Goal: Information Seeking & Learning: Learn about a topic

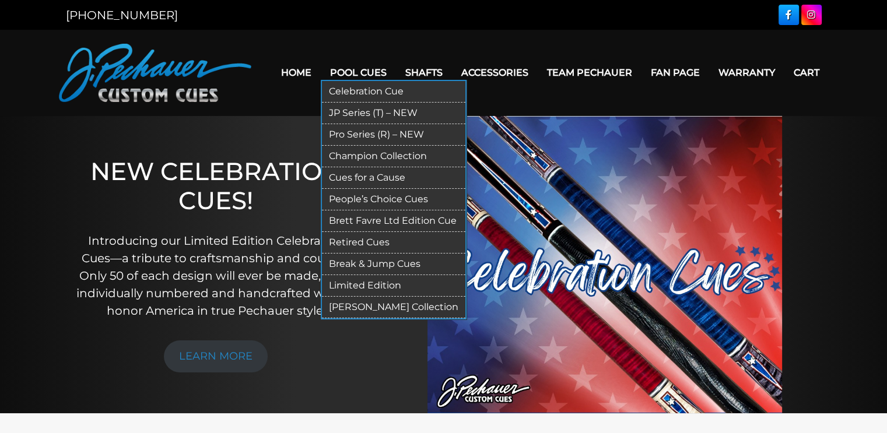
click at [380, 110] on link "JP Series (T) – NEW" at bounding box center [393, 114] width 143 height 22
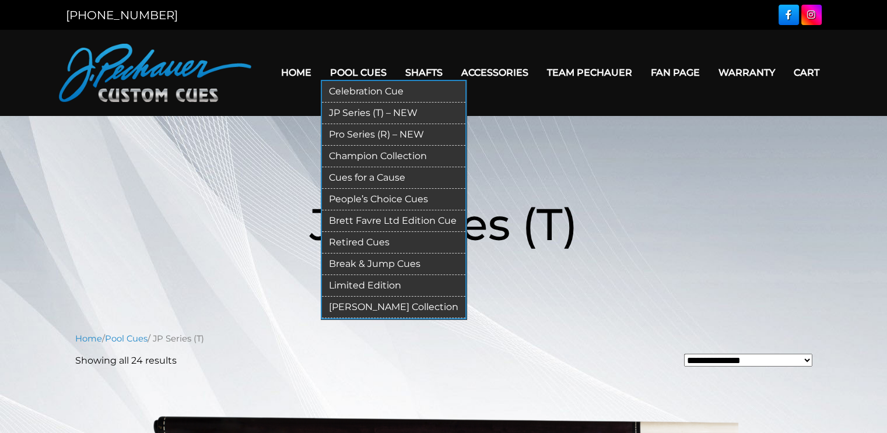
click at [357, 243] on link "Retired Cues" at bounding box center [393, 243] width 143 height 22
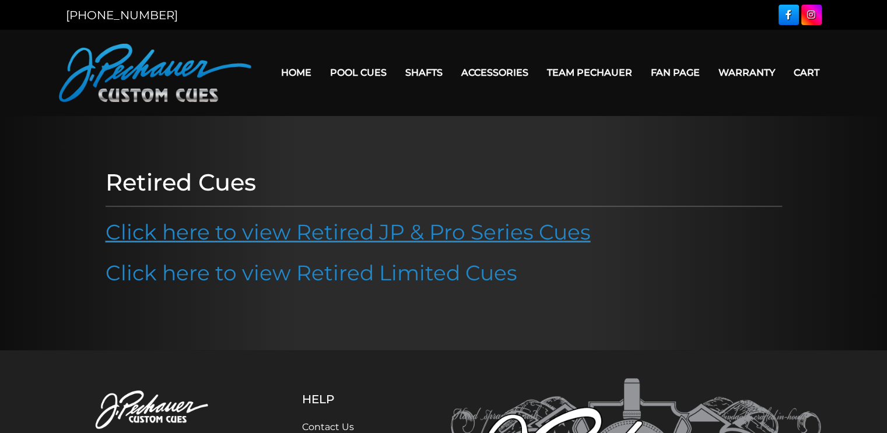
click at [563, 226] on link "Click here to view Retired JP & Pro Series Cues" at bounding box center [348, 232] width 485 height 26
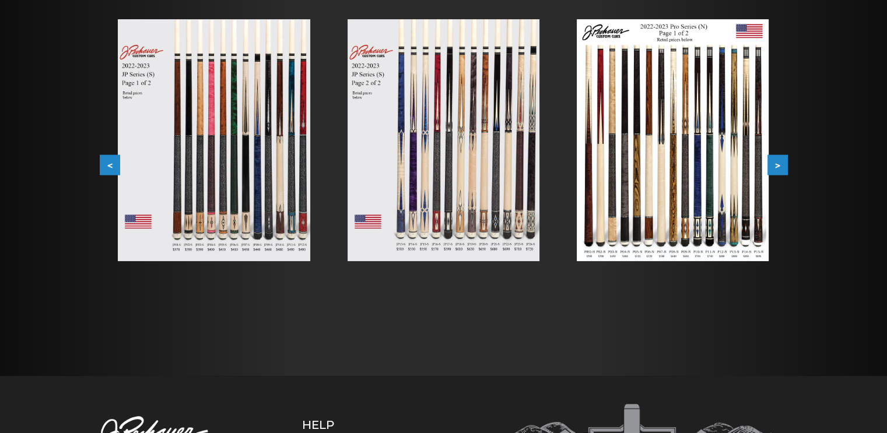
scroll to position [236, 0]
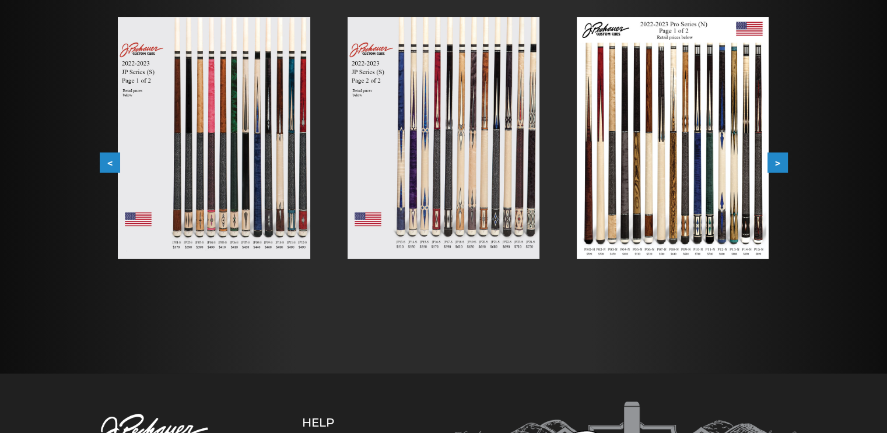
click at [199, 185] on img at bounding box center [214, 138] width 192 height 242
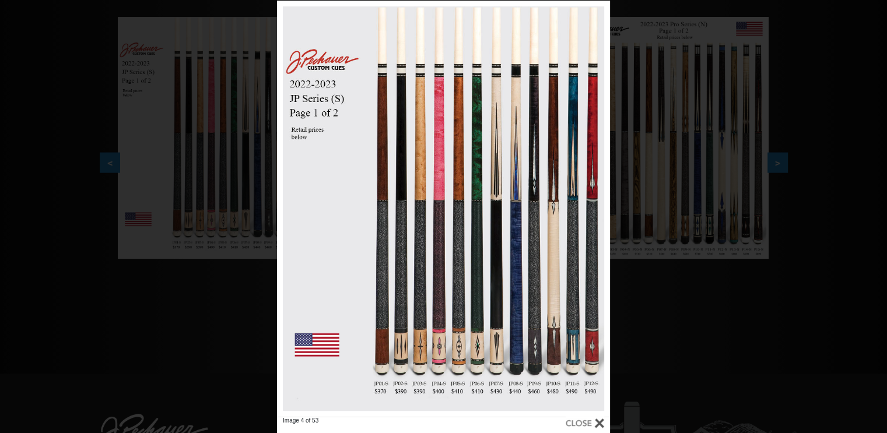
click at [107, 165] on div "Image 4 of 53" at bounding box center [443, 217] width 887 height 433
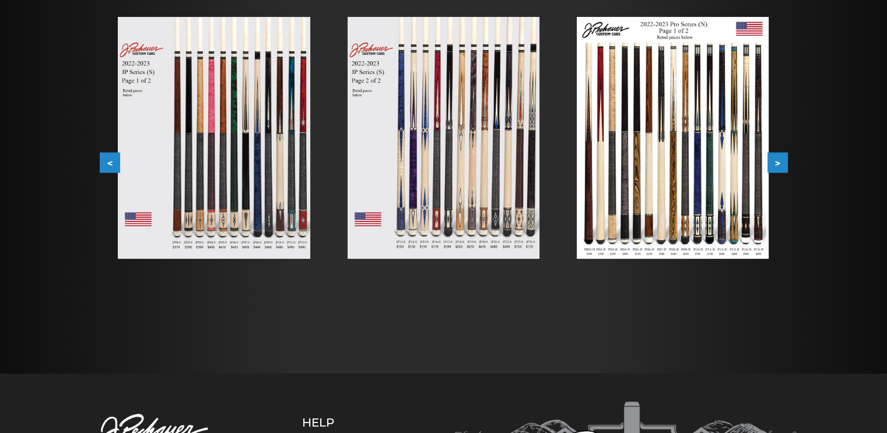
click at [194, 179] on img at bounding box center [214, 138] width 192 height 242
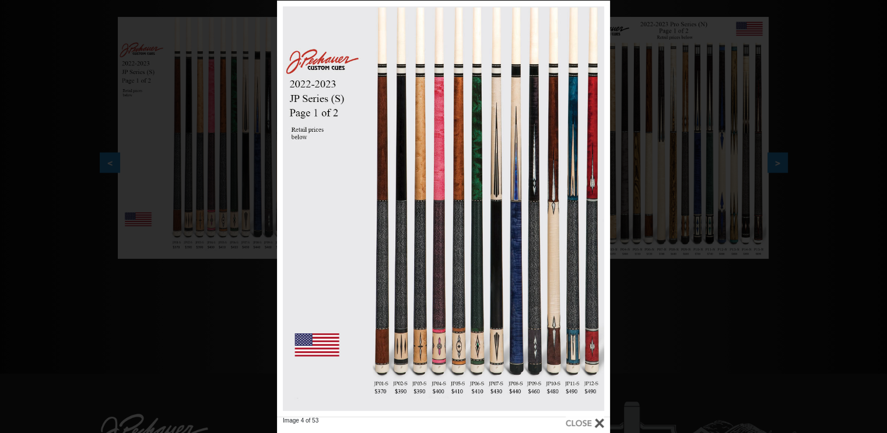
click at [674, 376] on div "Image 4 of 53" at bounding box center [443, 217] width 887 height 433
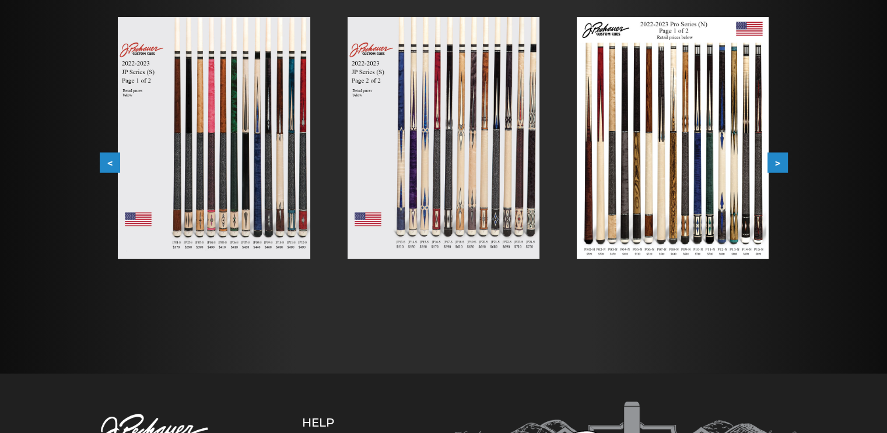
click at [450, 248] on img at bounding box center [444, 138] width 192 height 242
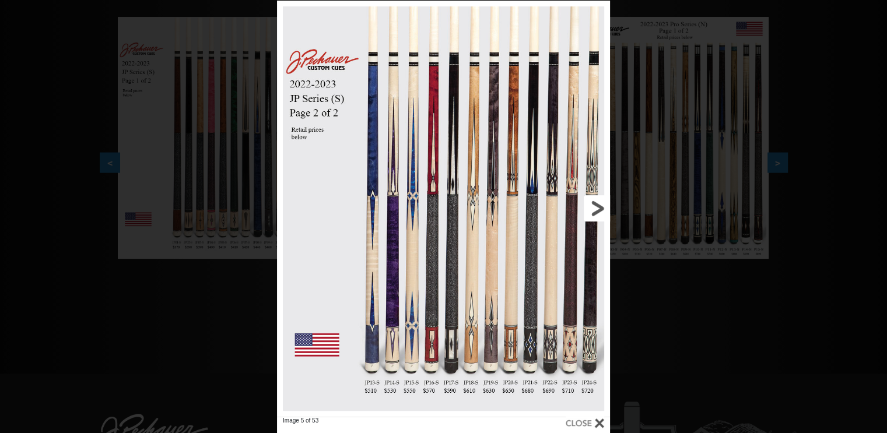
click at [593, 209] on link at bounding box center [535, 209] width 150 height 416
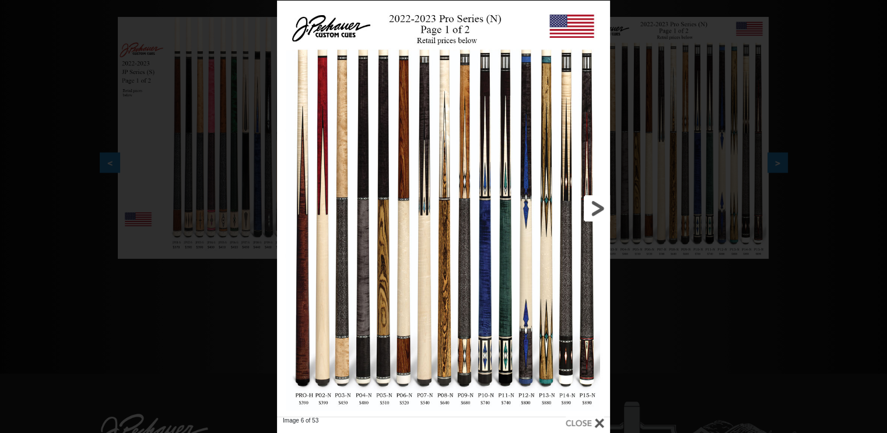
click at [593, 209] on link at bounding box center [535, 209] width 150 height 416
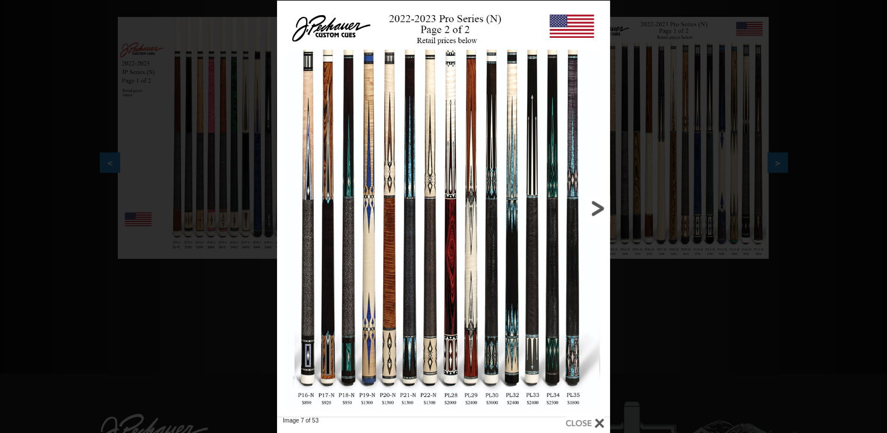
click at [593, 209] on link at bounding box center [535, 209] width 150 height 416
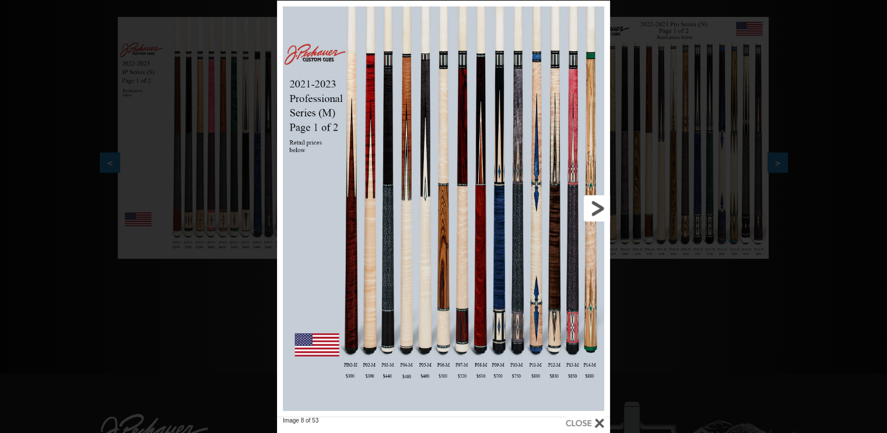
click at [593, 209] on link at bounding box center [535, 209] width 150 height 416
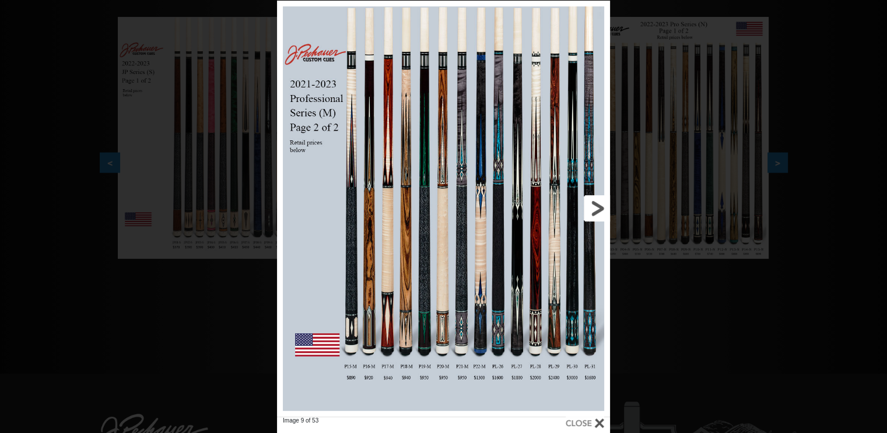
click at [593, 209] on link at bounding box center [535, 209] width 150 height 416
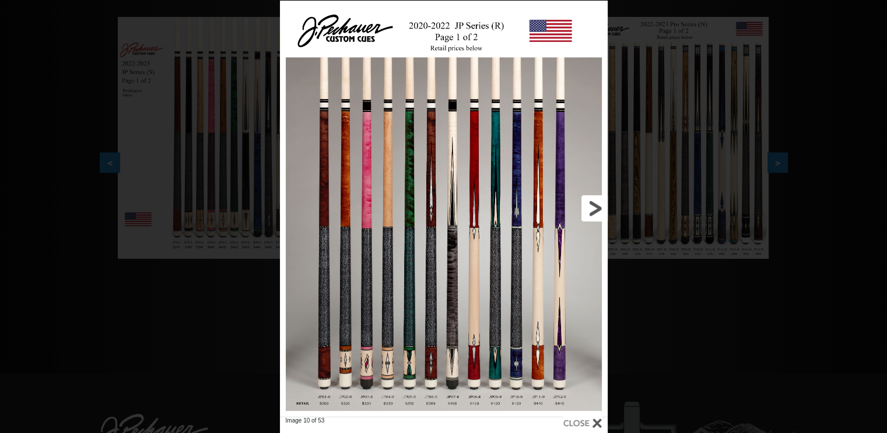
click at [593, 209] on link at bounding box center [534, 209] width 148 height 416
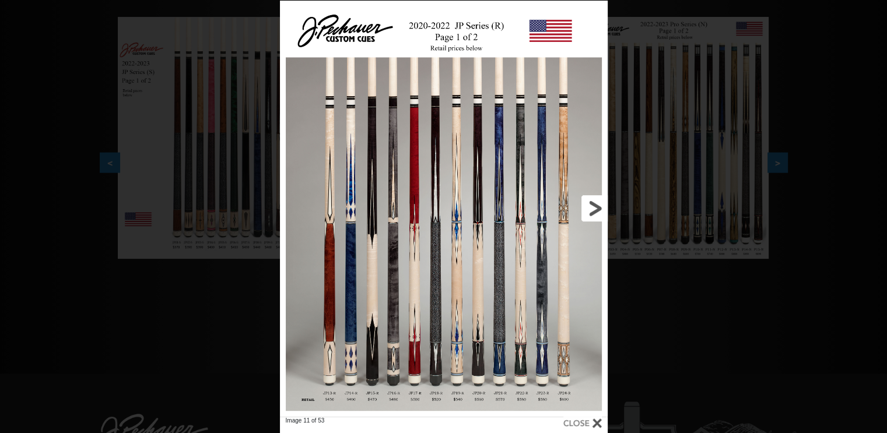
click at [593, 209] on link at bounding box center [534, 209] width 148 height 416
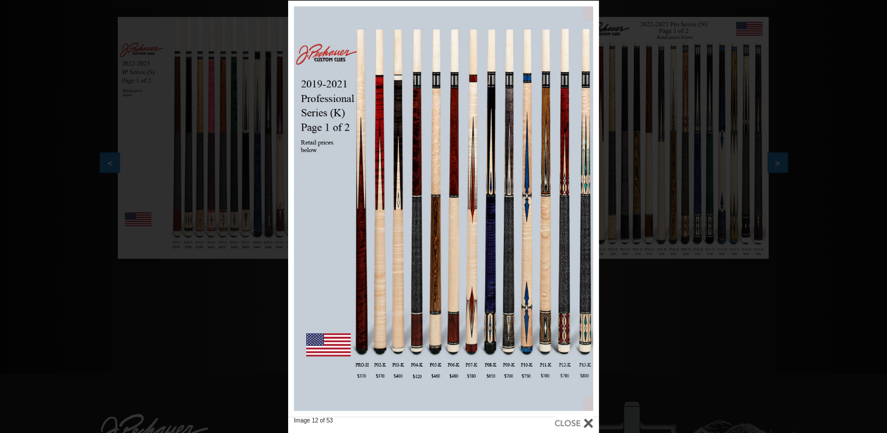
click at [811, 44] on div "Image 12 of 53" at bounding box center [443, 217] width 887 height 433
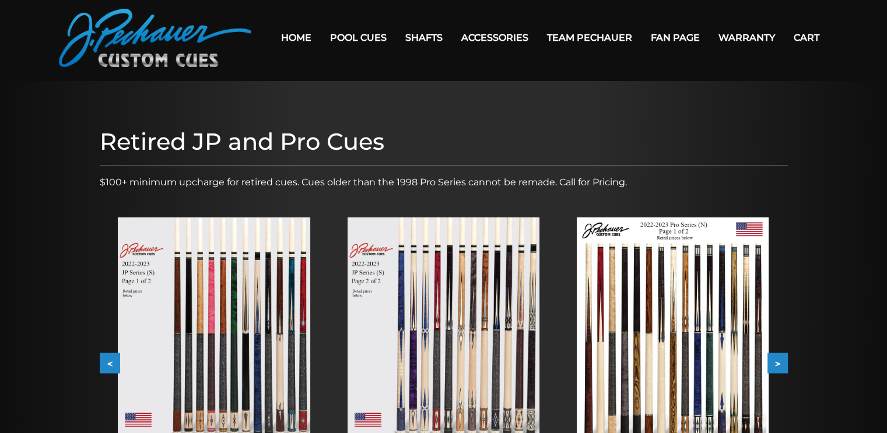
scroll to position [0, 0]
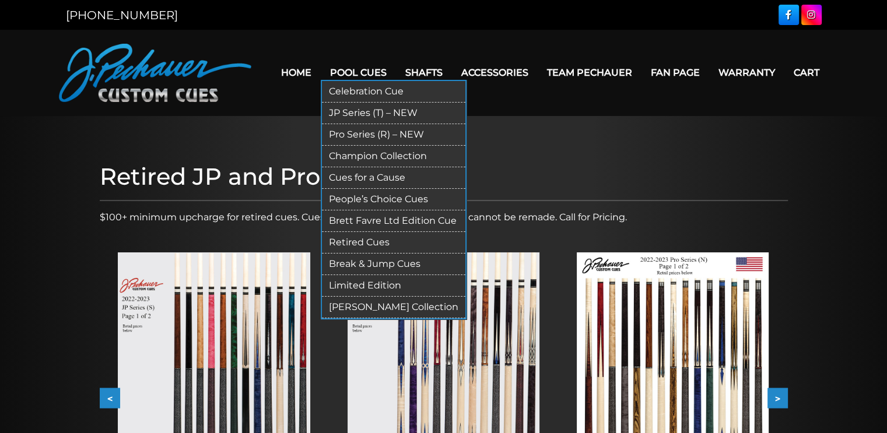
click at [376, 134] on link "Pro Series (R) – NEW" at bounding box center [393, 135] width 143 height 22
click at [363, 107] on link "JP Series (T) – NEW" at bounding box center [393, 114] width 143 height 22
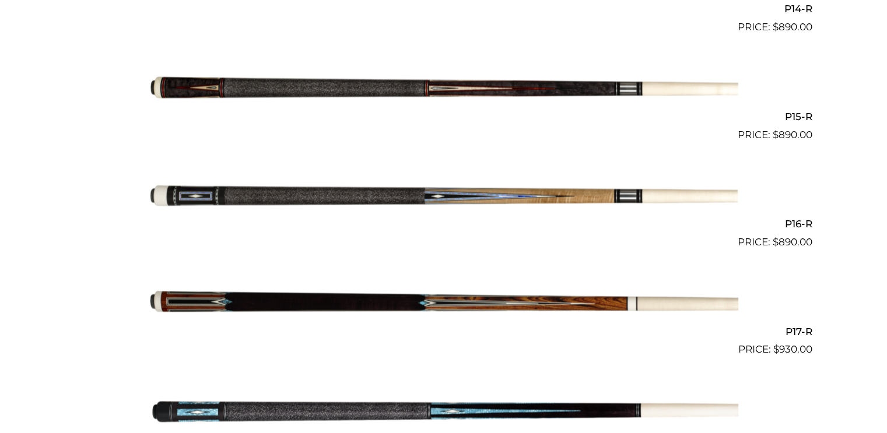
scroll to position [1844, 0]
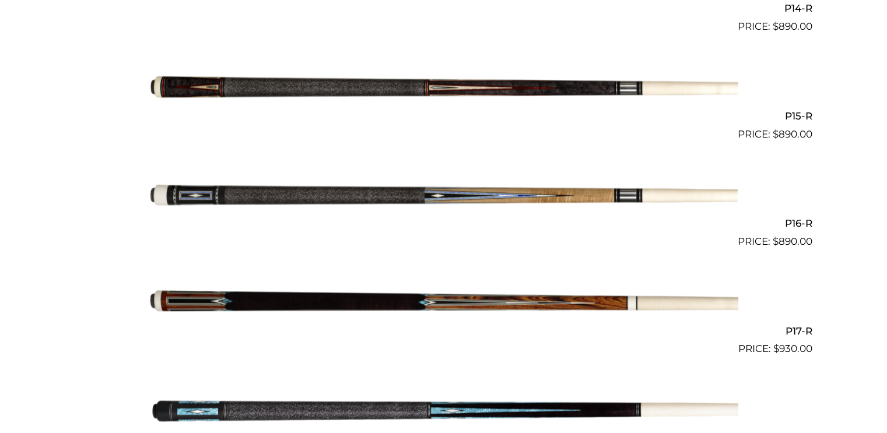
click at [517, 198] on img at bounding box center [443, 196] width 589 height 98
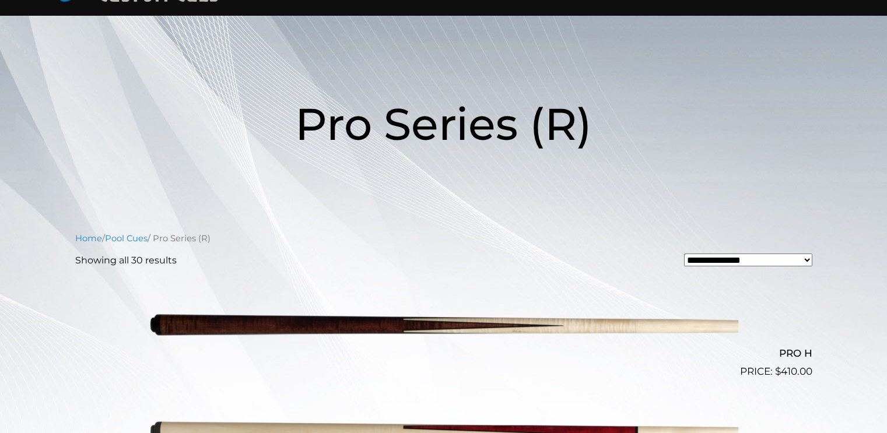
scroll to position [0, 0]
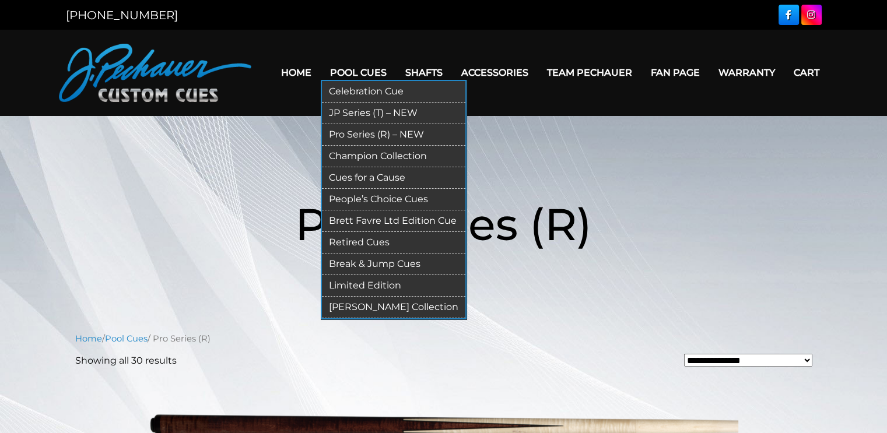
click at [390, 156] on link "Champion Collection" at bounding box center [393, 157] width 143 height 22
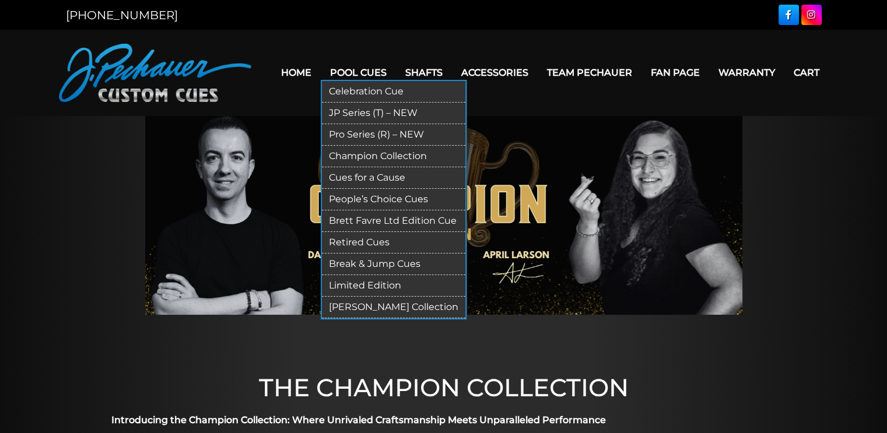
click at [395, 198] on link "People’s Choice Cues" at bounding box center [393, 200] width 143 height 22
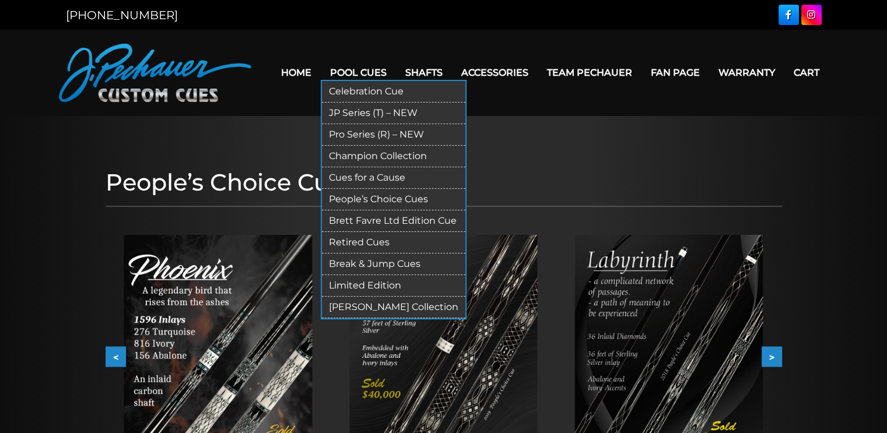
click at [390, 282] on link "Limited Edition" at bounding box center [393, 286] width 143 height 22
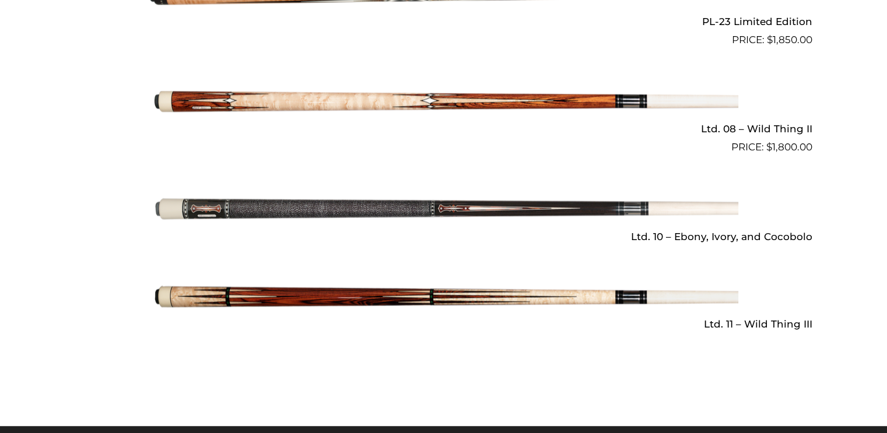
scroll to position [1747, 0]
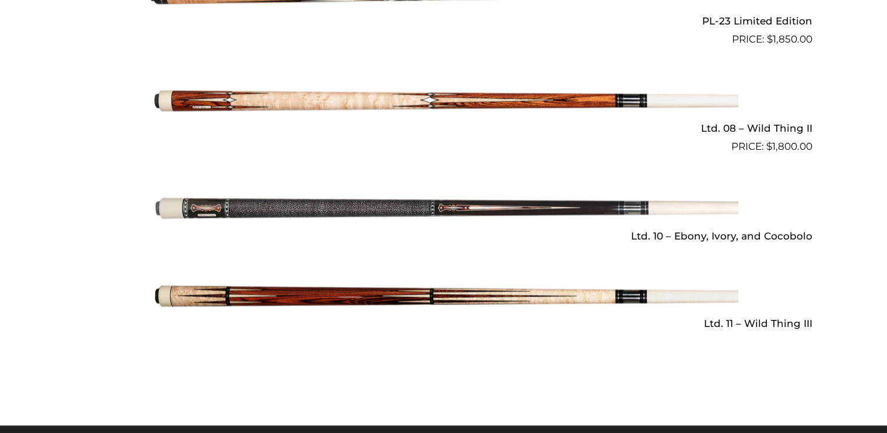
click at [501, 212] on img at bounding box center [443, 208] width 589 height 98
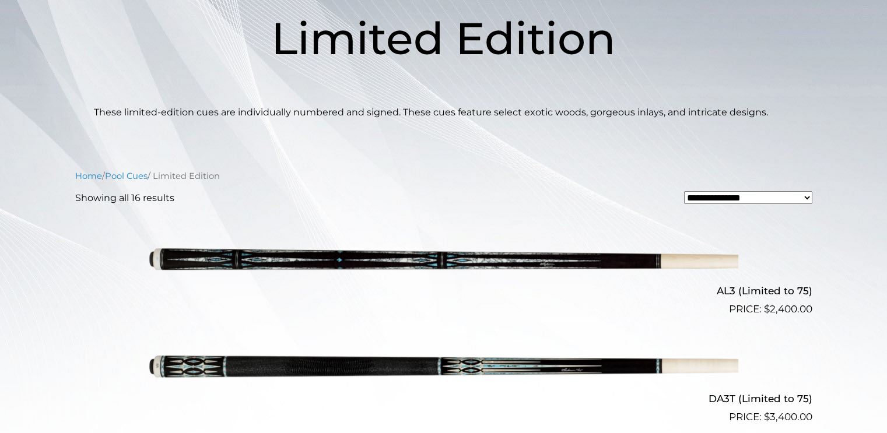
scroll to position [0, 0]
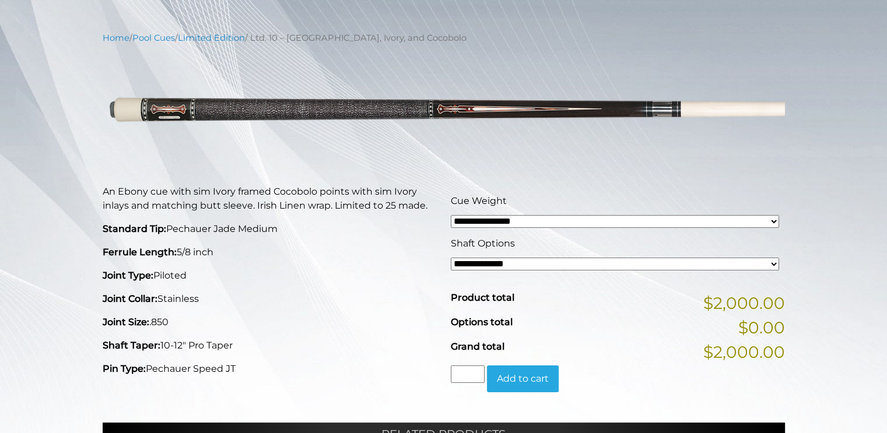
scroll to position [125, 0]
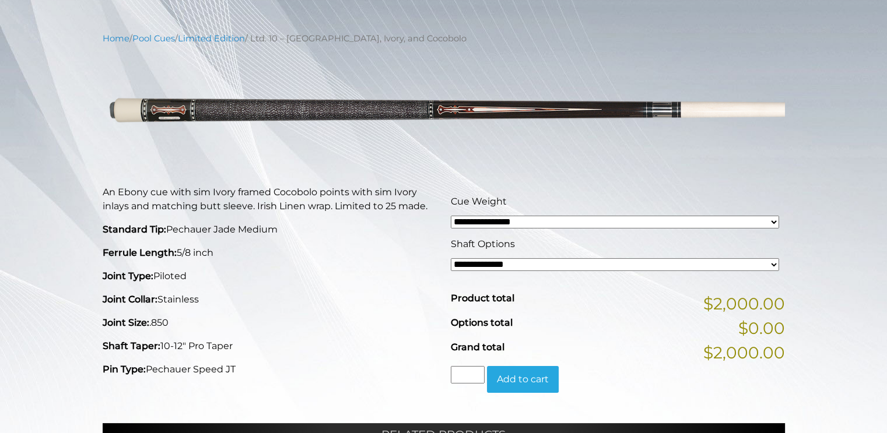
click at [759, 263] on select "**********" at bounding box center [615, 264] width 328 height 13
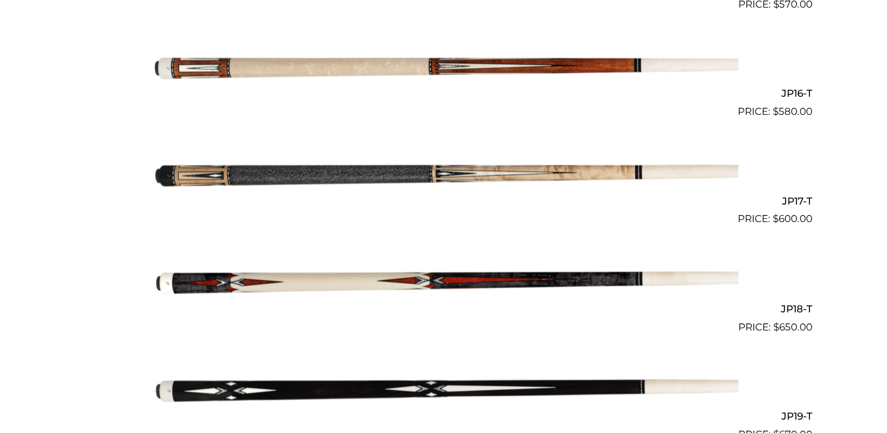
scroll to position [1975, 0]
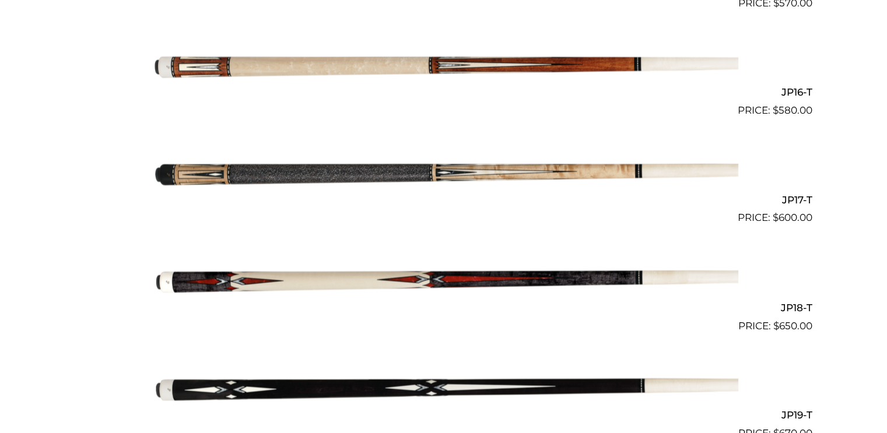
click at [627, 176] on img at bounding box center [443, 172] width 589 height 98
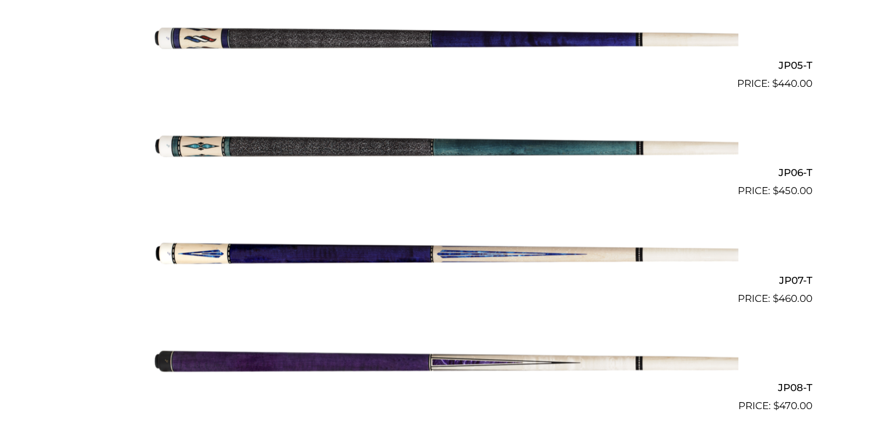
scroll to position [812, 0]
